Goal: Information Seeking & Learning: Find specific fact

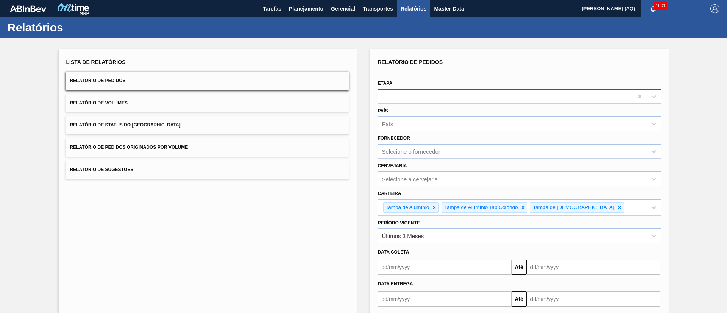
click at [419, 96] on div at bounding box center [505, 96] width 255 height 11
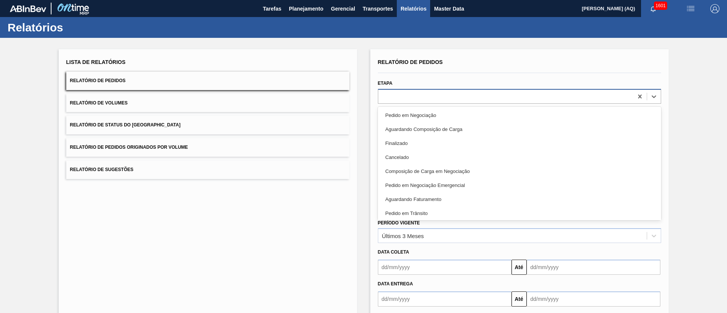
click at [419, 96] on div at bounding box center [505, 96] width 255 height 11
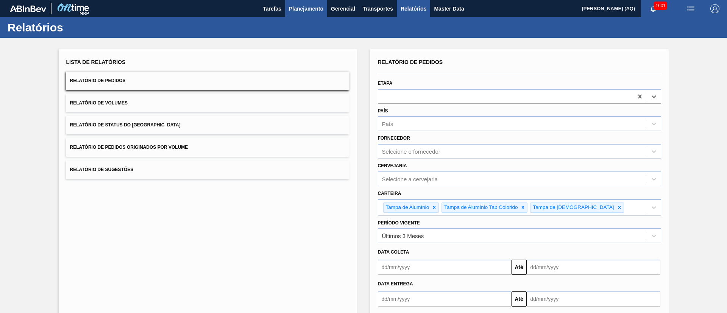
click at [310, 13] on button "Planejamento" at bounding box center [306, 8] width 42 height 17
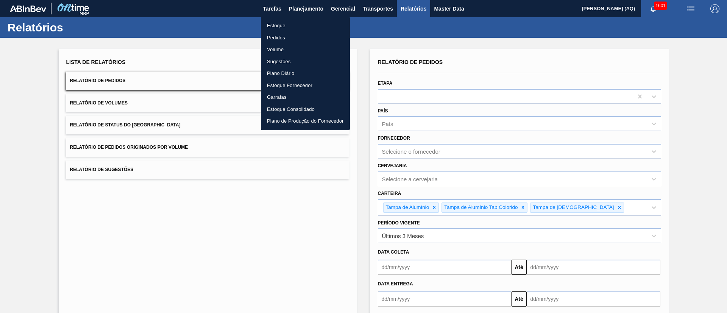
click at [272, 37] on li "Pedidos" at bounding box center [305, 38] width 89 height 12
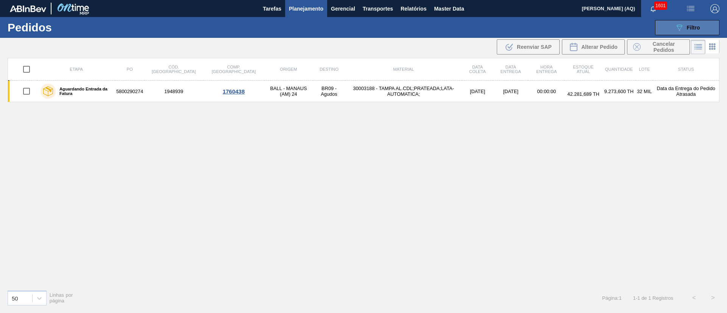
click at [688, 28] on span "Filtro" at bounding box center [693, 28] width 13 height 6
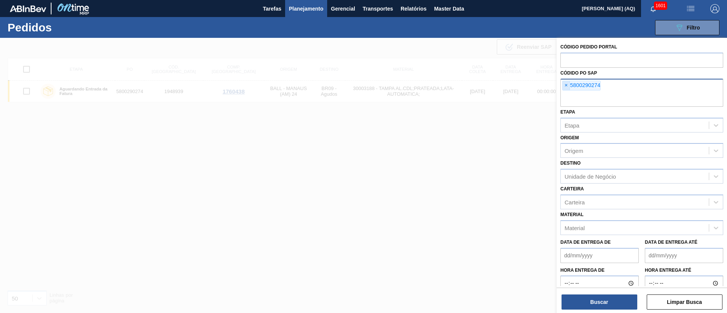
click at [564, 86] on span "×" at bounding box center [566, 85] width 7 height 9
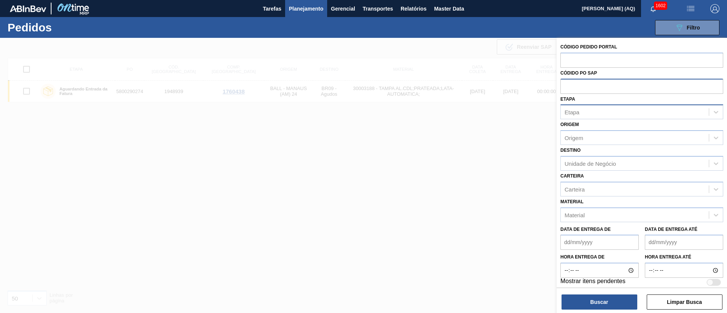
paste input "text"
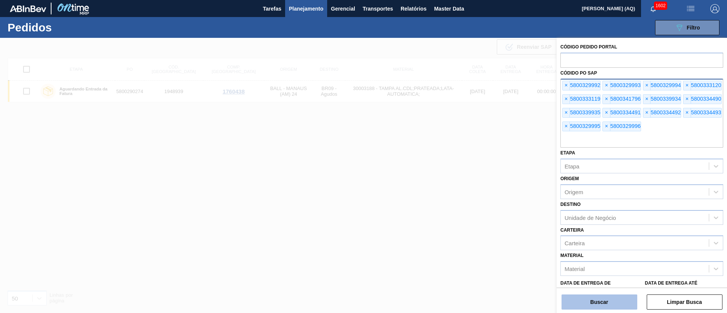
click at [608, 301] on button "Buscar" at bounding box center [599, 302] width 76 height 15
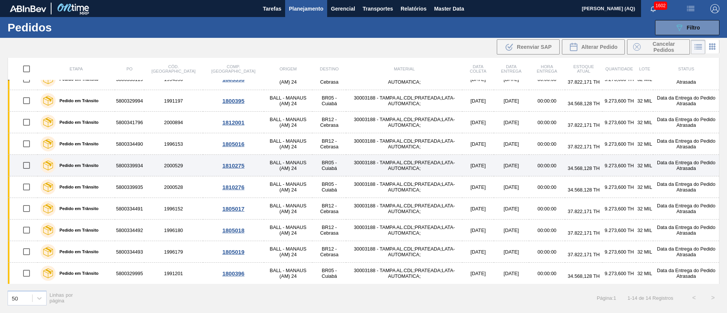
scroll to position [99, 0]
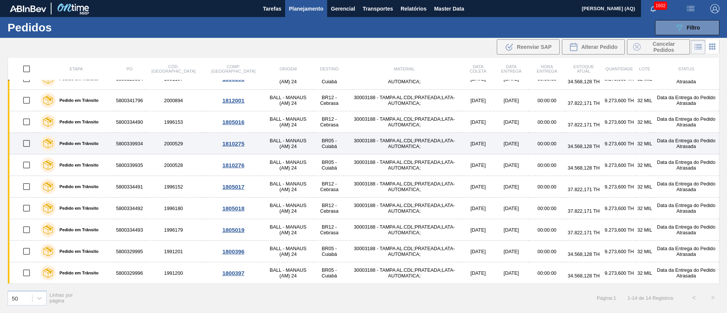
click at [265, 146] on td "BALL - MANAUS (AM) 24" at bounding box center [288, 144] width 48 height 22
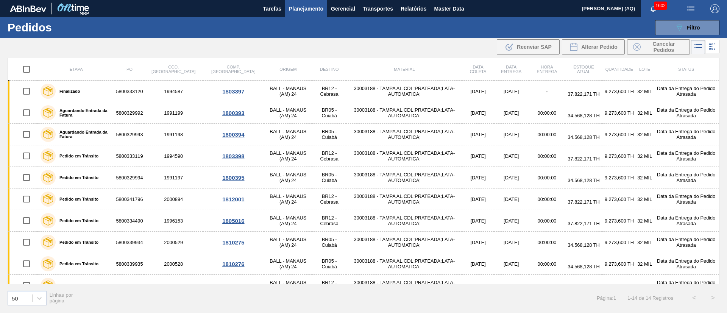
click at [315, 12] on span "Planejamento" at bounding box center [306, 8] width 34 height 9
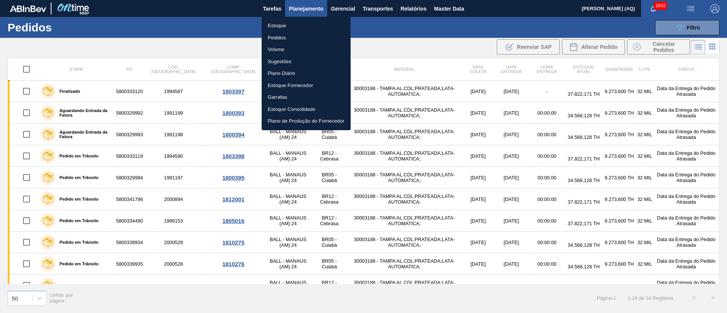
click at [289, 23] on li "Estoque" at bounding box center [306, 26] width 89 height 12
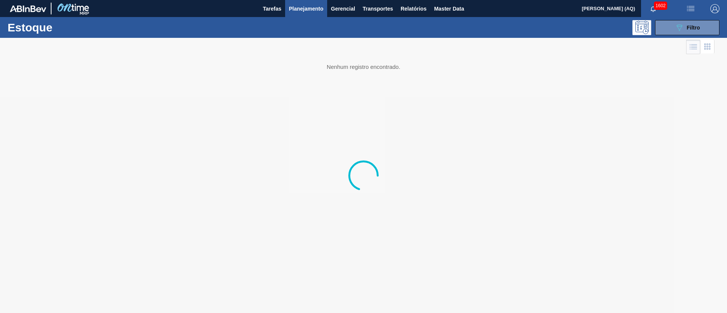
click at [675, 37] on div "Estoque 089F7B8B-B2A5-4AFE-B5C0-19BA573D28AC Filtro" at bounding box center [363, 27] width 727 height 21
click at [675, 27] on icon "089F7B8B-B2A5-4AFE-B5C0-19BA573D28AC" at bounding box center [679, 27] width 9 height 9
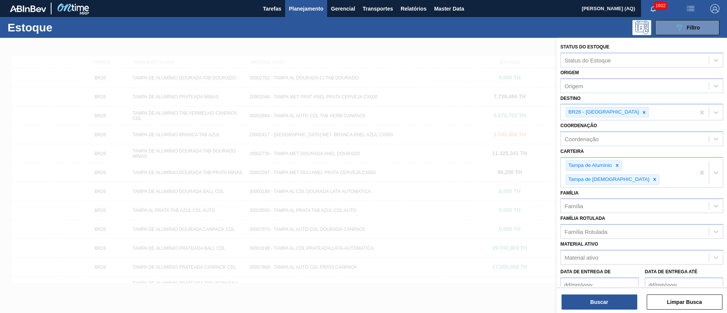
click at [641, 112] on icon at bounding box center [643, 112] width 5 height 5
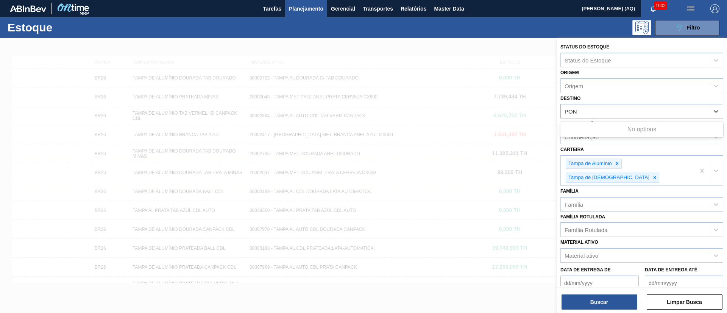
type input "PONT"
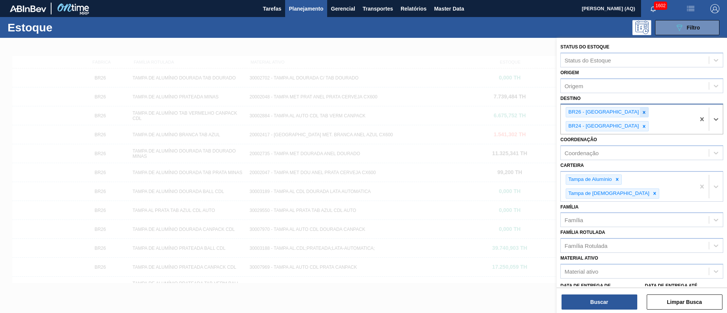
click at [641, 110] on icon at bounding box center [643, 112] width 5 height 5
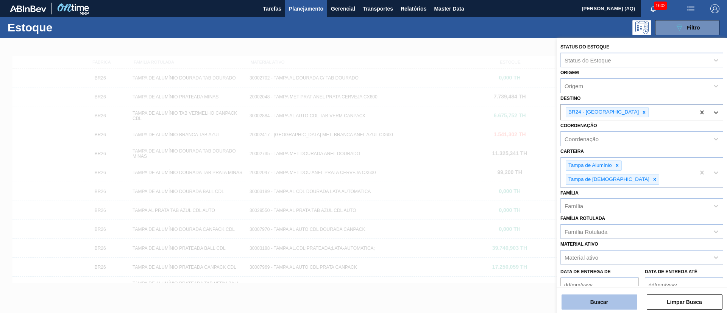
click at [585, 303] on button "Buscar" at bounding box center [599, 302] width 76 height 15
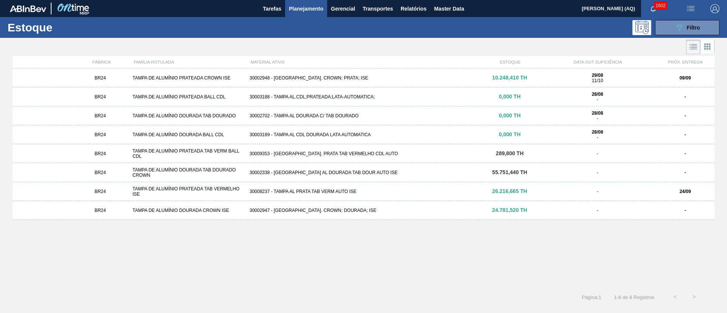
click at [272, 72] on div "BR24 TAMPA DE ALUMÍNIO PRATEADA CROWN ISE 30002948 - [GEOGRAPHIC_DATA] AL. CROW…" at bounding box center [363, 78] width 702 height 19
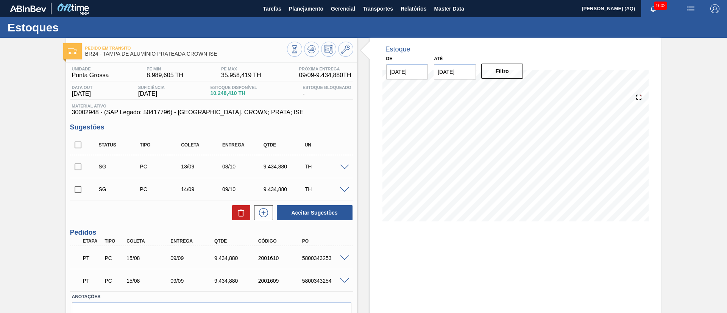
click at [447, 76] on input "[DATE]" at bounding box center [455, 71] width 42 height 15
click at [516, 90] on button "Next Month" at bounding box center [518, 89] width 5 height 5
click at [489, 164] on div "30" at bounding box center [492, 163] width 10 height 10
type input "[DATE]"
click at [505, 70] on button "Filtro" at bounding box center [502, 71] width 42 height 15
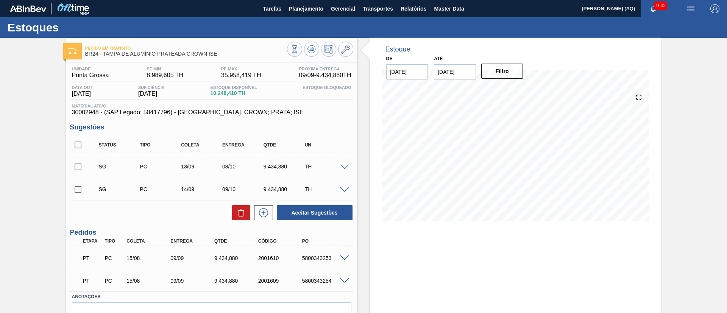
click at [482, 260] on div "Estoque De [DATE] Até [DATE] Filtro 25/09 Projeção de Estoque 10,861.034 [DOMAI…" at bounding box center [515, 196] width 291 height 316
click at [446, 263] on div "Estoque De [DATE] Até [DATE] Filtro 27/09 Projeção de Estoque 10,861.034 [DOMAI…" at bounding box center [515, 196] width 291 height 316
click at [15, 169] on div "Pedido em Trânsito BR24 - [GEOGRAPHIC_DATA] DE ALUMÍNIO PRATEADA CROWN ISE Unid…" at bounding box center [363, 196] width 727 height 316
click at [309, 6] on span "Planejamento" at bounding box center [306, 8] width 34 height 9
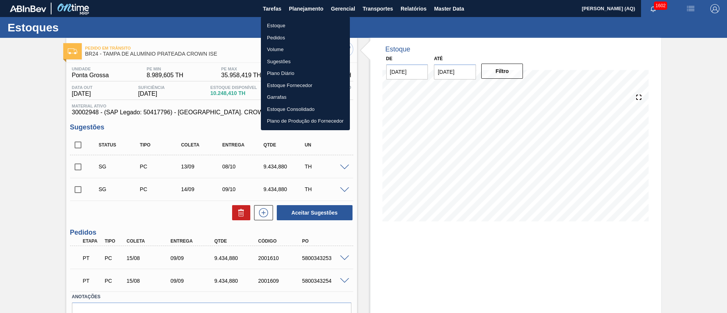
click at [271, 22] on li "Estoque" at bounding box center [305, 26] width 89 height 12
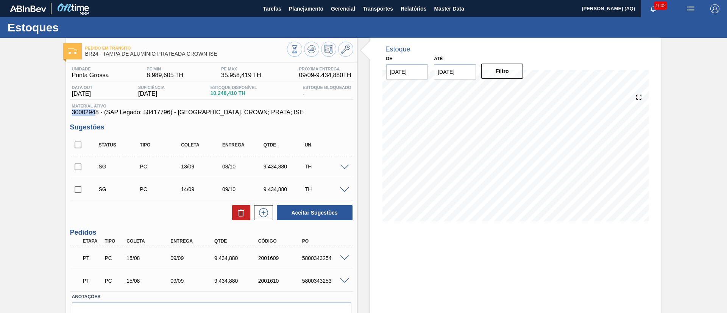
drag, startPoint x: 97, startPoint y: 112, endPoint x: 73, endPoint y: 112, distance: 23.9
click at [73, 112] on span "30002948 - (SAP Legado: 50417796) - [GEOGRAPHIC_DATA]. CROWN; PRATA; ISE" at bounding box center [211, 112] width 279 height 7
drag, startPoint x: 99, startPoint y: 114, endPoint x: 70, endPoint y: 114, distance: 29.5
click at [70, 114] on div "Material ativo 30002948 - (SAP Legado: 50417796) - [GEOGRAPHIC_DATA]. CROWN; PR…" at bounding box center [211, 110] width 283 height 12
copy span "30002948"
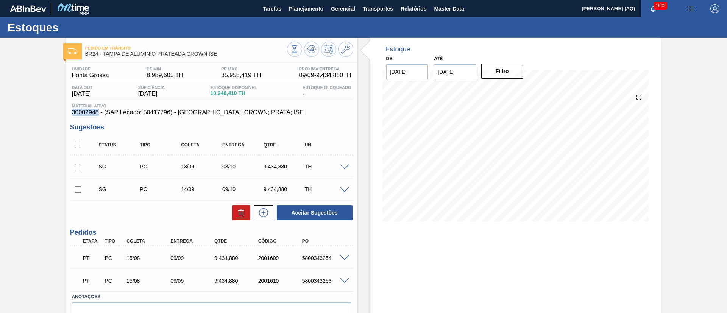
copy span "30002948"
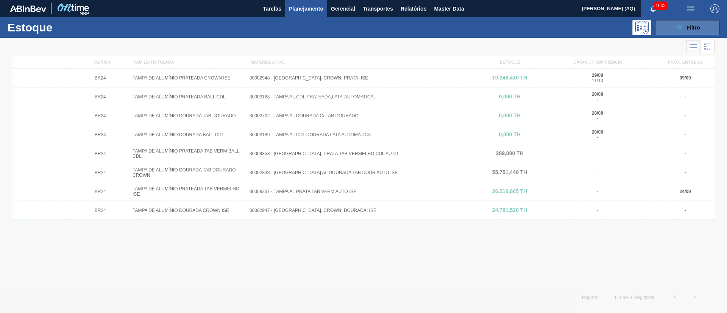
click at [683, 31] on icon "089F7B8B-B2A5-4AFE-B5C0-19BA573D28AC" at bounding box center [679, 27] width 9 height 9
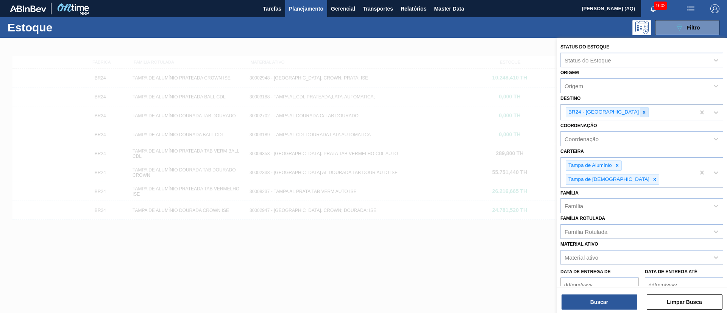
click at [641, 112] on icon at bounding box center [643, 112] width 5 height 5
paste input "30002948"
click at [640, 112] on div at bounding box center [644, 112] width 8 height 9
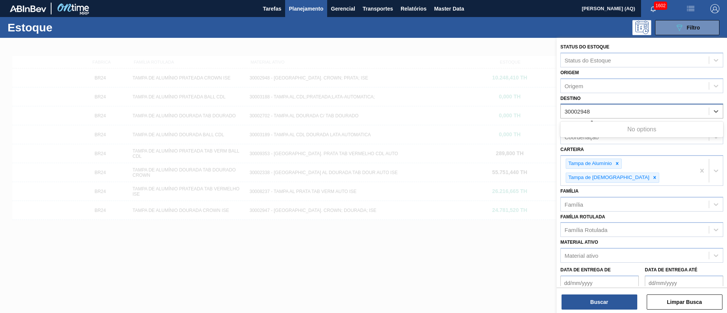
click at [625, 137] on div "No options" at bounding box center [641, 130] width 163 height 16
type input "30002948"
click at [558, 147] on div "Status do Estoque Status do Estoque Origem Origem Destino Destino Coordenação C…" at bounding box center [641, 194] width 170 height 313
click at [605, 250] on div "Material ativo" at bounding box center [635, 255] width 148 height 11
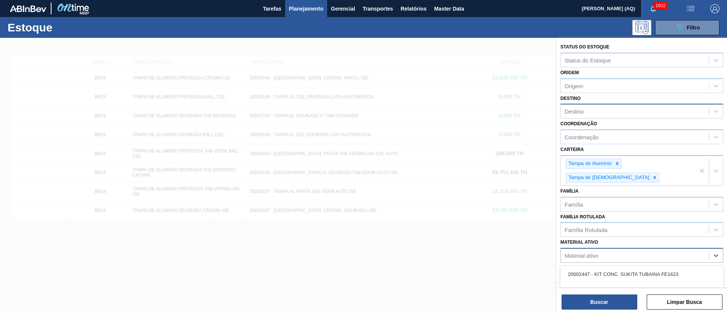
paste ativo "30002948"
type ativo "30002948"
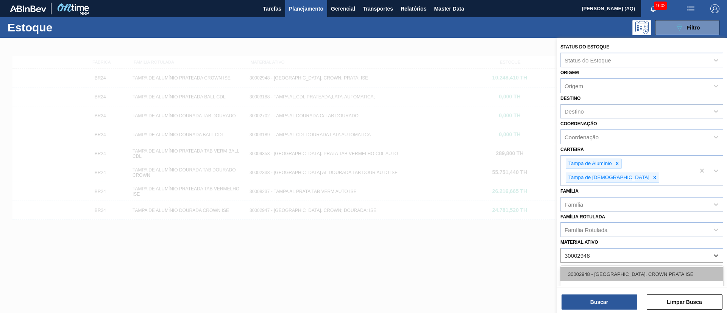
click at [640, 267] on div "30002948 - [GEOGRAPHIC_DATA]. CROWN PRATA ISE" at bounding box center [641, 274] width 163 height 14
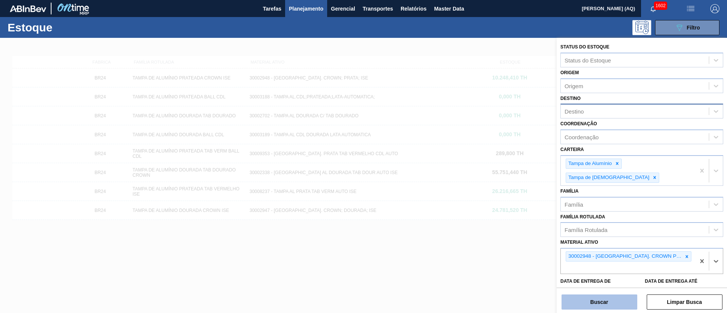
click at [623, 302] on button "Buscar" at bounding box center [599, 302] width 76 height 15
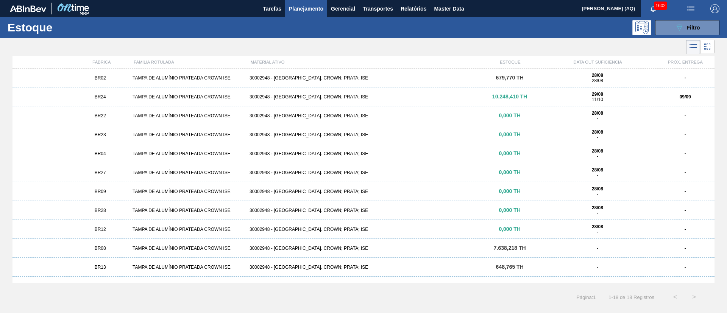
click at [347, 97] on div "30002948 - [GEOGRAPHIC_DATA]. CROWN; PRATA; ISE" at bounding box center [363, 96] width 234 height 5
